Goal: Task Accomplishment & Management: Manage account settings

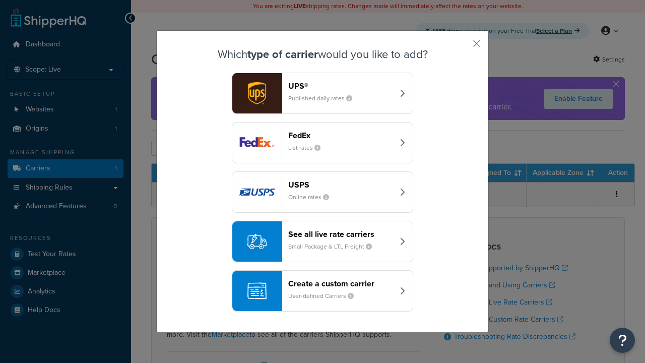
click at [341, 136] on header "FedEx" at bounding box center [340, 135] width 105 height 10
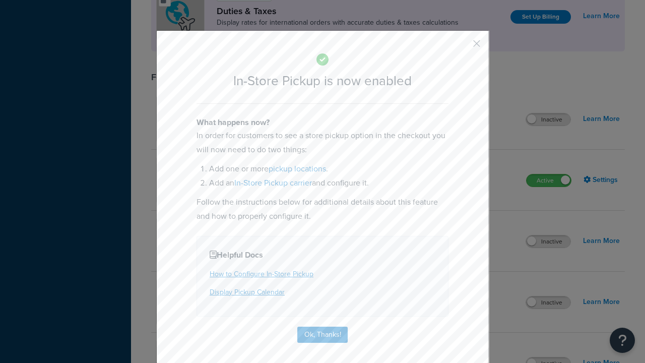
click at [461, 46] on button "button" at bounding box center [461, 47] width 3 height 3
